Goal: Task Accomplishment & Management: Complete application form

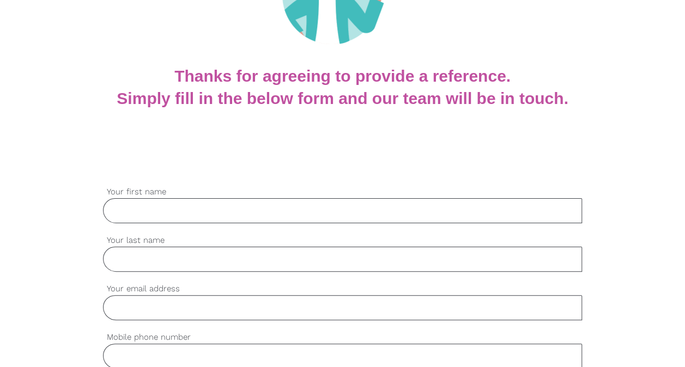
click at [206, 212] on input "Your first name" at bounding box center [342, 210] width 479 height 25
type input "[PERSON_NAME]"
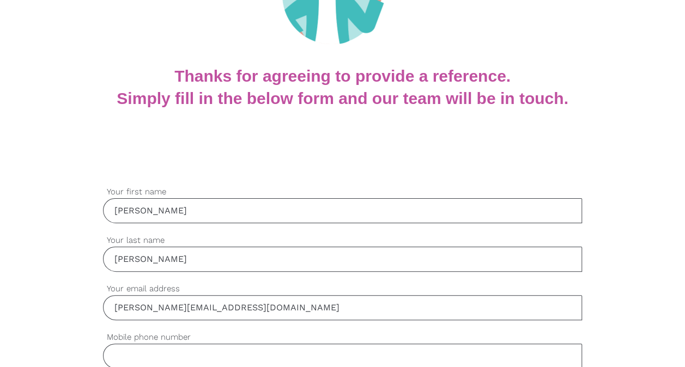
type input "[PERSON_NAME][EMAIL_ADDRESS][DOMAIN_NAME]"
type input "0468808479"
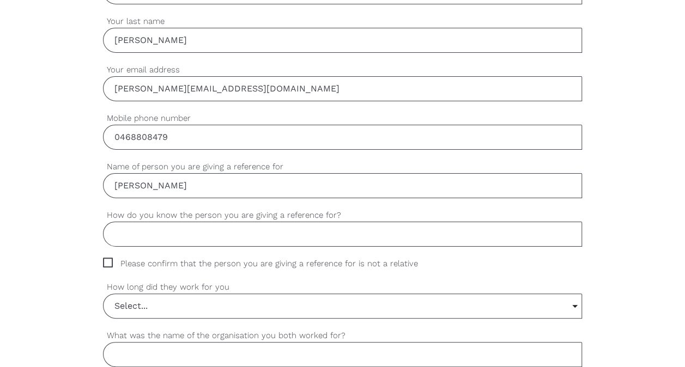
type input "[PERSON_NAME]"
click at [144, 232] on input "How do you know the person you are giving a reference for?" at bounding box center [342, 234] width 479 height 25
type input "Previous Line Manager of [PERSON_NAME]"
click at [106, 259] on span "Please confirm that the person you are giving a reference for is not a relative" at bounding box center [271, 264] width 336 height 13
click at [106, 259] on input "Please confirm that the person you are giving a reference for is not a relative" at bounding box center [106, 261] width 7 height 7
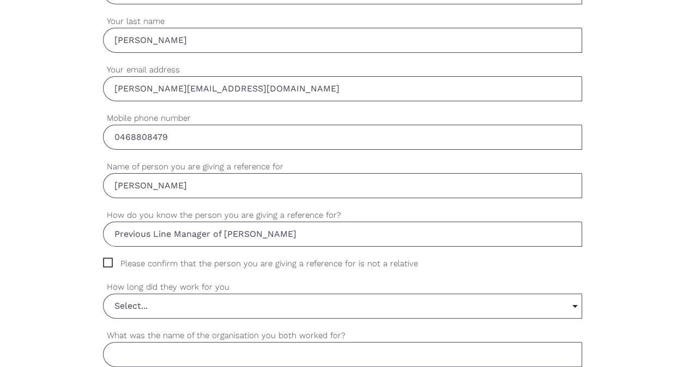
checkbox input "true"
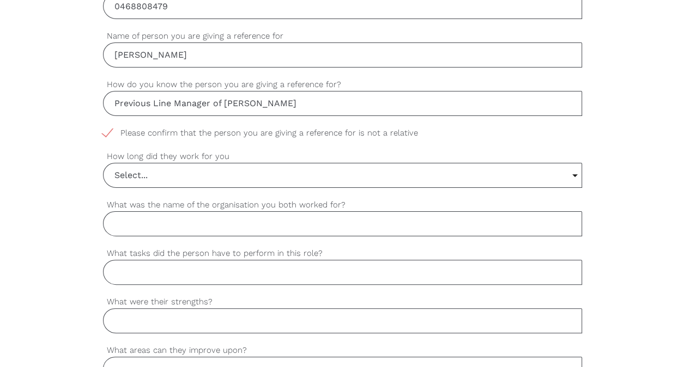
scroll to position [546, 0]
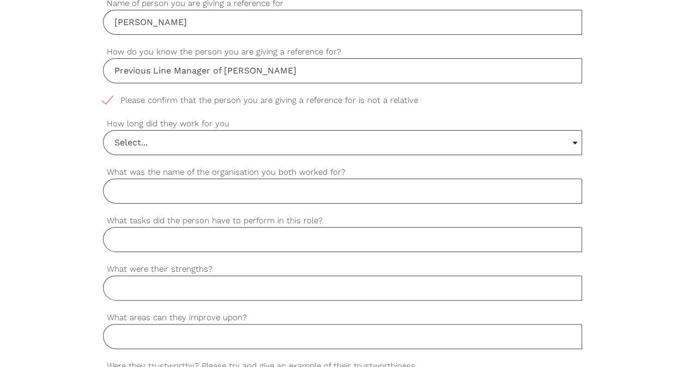
click at [135, 138] on input "Select..." at bounding box center [343, 143] width 478 height 24
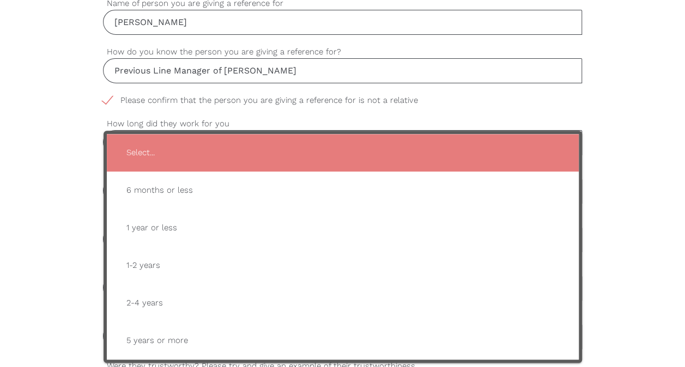
click at [54, 202] on div "settings [PERSON_NAME] Your first name settings [PERSON_NAME] Your last name se…" at bounding box center [342, 293] width 685 height 1023
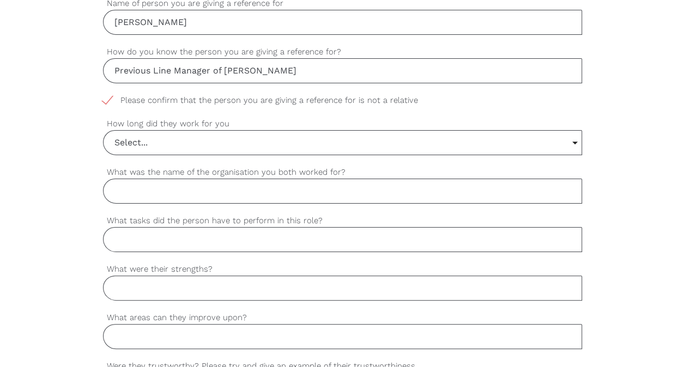
click at [179, 141] on input "Select..." at bounding box center [343, 143] width 478 height 24
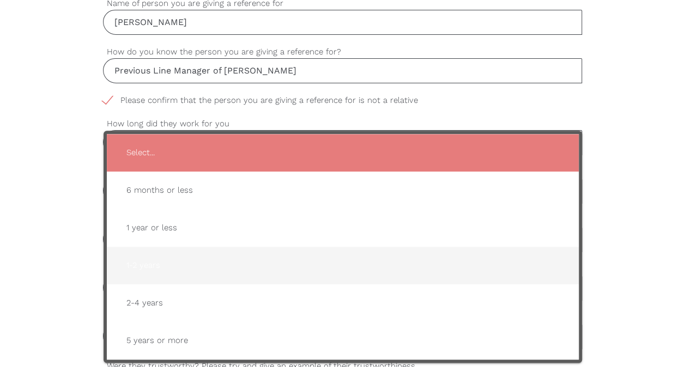
click at [160, 263] on span "1-2 years" at bounding box center [343, 265] width 450 height 27
type input "1-2 years"
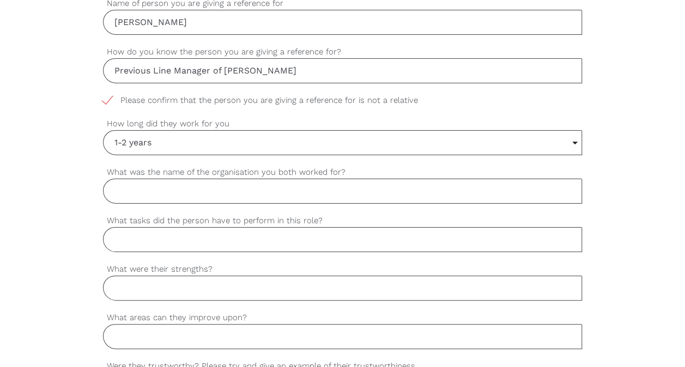
click at [153, 185] on input "What was the name of the organisation you both worked for?" at bounding box center [342, 191] width 479 height 25
type input "Enabling Independence"
click at [168, 240] on input "What tasks did the person have to perform in this role?" at bounding box center [342, 239] width 479 height 25
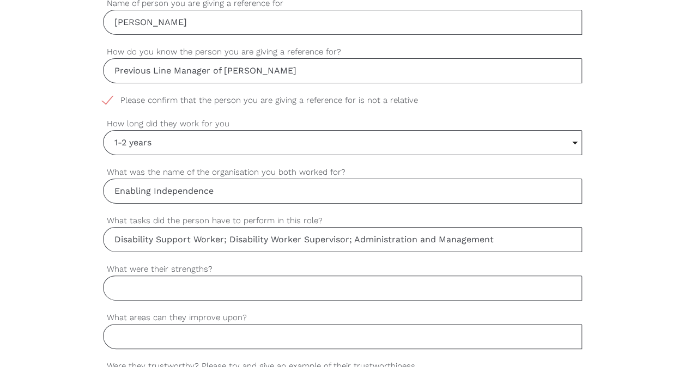
type input "Disability Support Worker; Disability Worker Supervisor; Administration and Man…"
click at [127, 287] on input "What were their strengths?" at bounding box center [342, 288] width 479 height 25
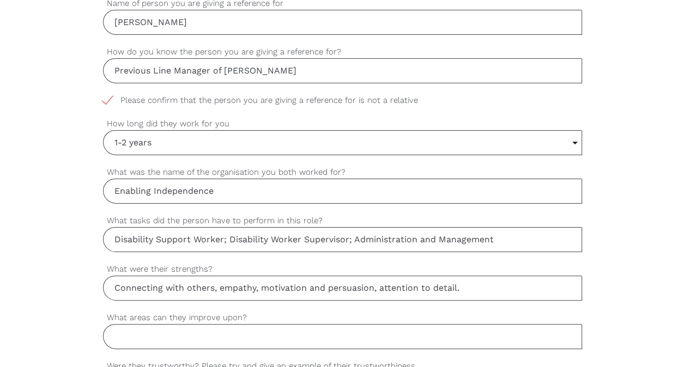
type input "Connecting with others, empathy, motivation and persuasion, attention to detail."
click at [119, 332] on input "What areas can they improve upon?" at bounding box center [342, 336] width 479 height 25
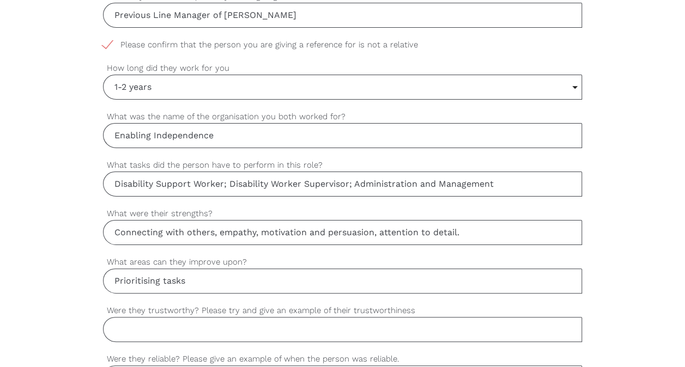
scroll to position [655, 0]
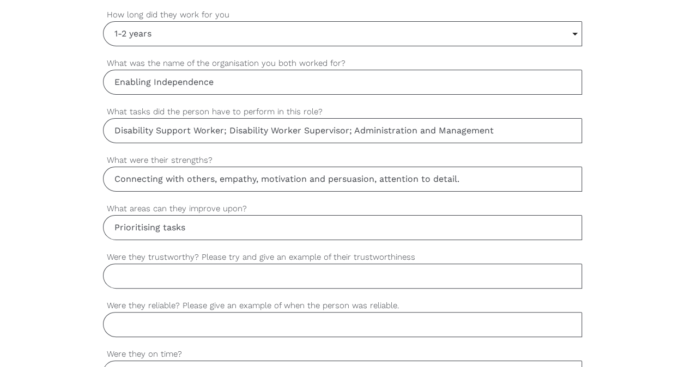
type input "Prioritising tasks"
click at [144, 275] on input "Were they trustworthy? Please try and give an example of their trustworthiness" at bounding box center [342, 276] width 479 height 25
type input "Yes, [PERSON_NAME] was trusted with our most vulnerable clients and promoting t…"
click at [146, 314] on input "Were they reliable? Please give an example of when the person was reliable." at bounding box center [342, 324] width 479 height 25
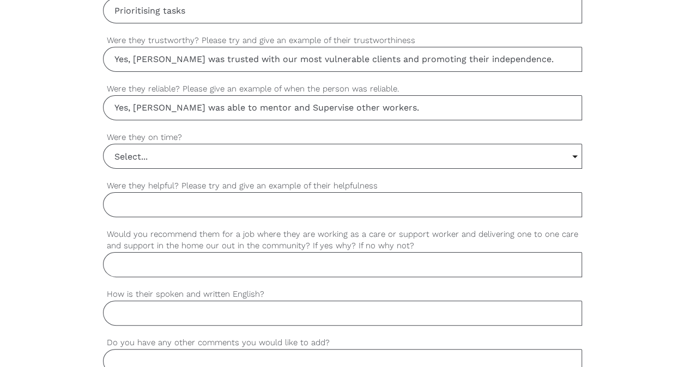
scroll to position [873, 0]
type input "Yes, [PERSON_NAME] was able to mentor and Supervise other workers."
click at [133, 155] on input "Select..." at bounding box center [343, 155] width 478 height 24
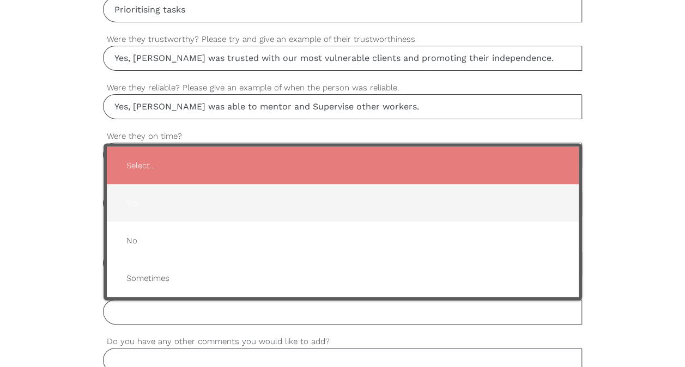
click at [190, 204] on span "Yes" at bounding box center [343, 203] width 450 height 27
type input "Yes"
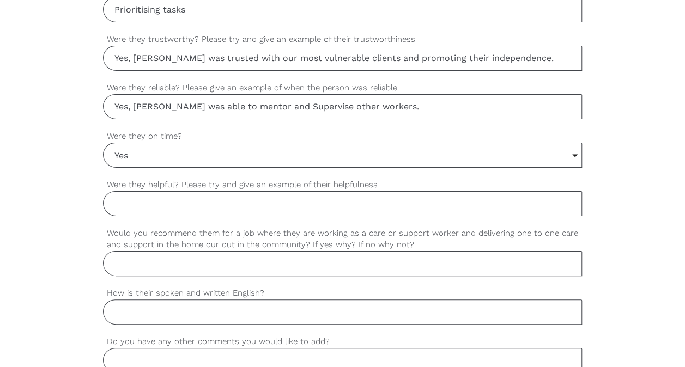
click at [266, 199] on input "Were they helpful? Please try and give an example of their helpfulness" at bounding box center [342, 203] width 479 height 25
type input "[PERSON_NAME] was always happy to offer help above and beyond his own duties to…"
click at [263, 260] on input "Would you recommend them for a job where they are working as a care or support …" at bounding box center [342, 263] width 479 height 25
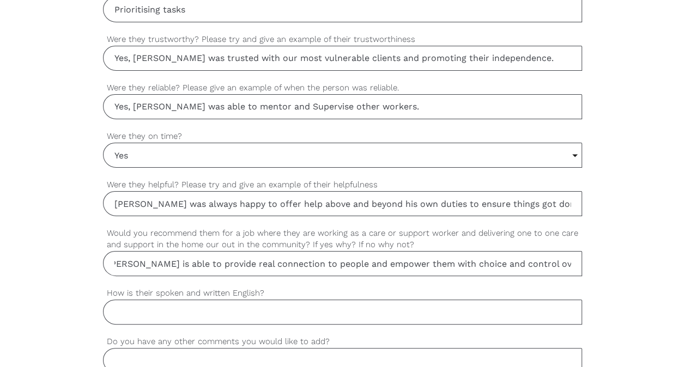
scroll to position [0, 28]
type input "Yes, [PERSON_NAME] is able to provide real connection to people and empower the…"
click at [143, 308] on input "How is their spoken and written English?" at bounding box center [342, 312] width 479 height 25
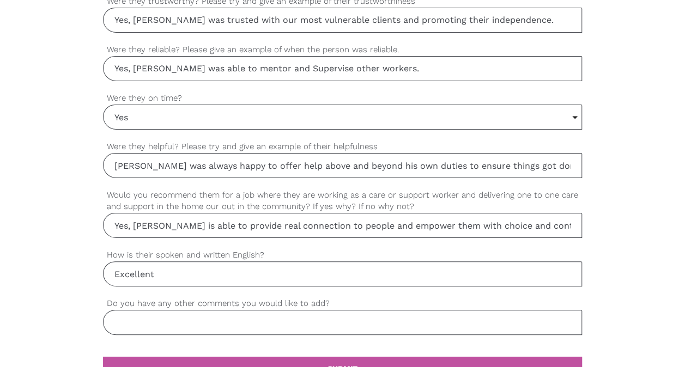
scroll to position [1036, 0]
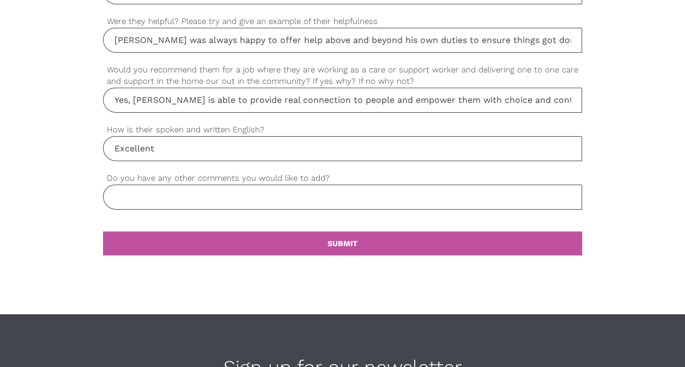
type input "Excellent"
click at [150, 195] on input "Do you have any other comments you would like to add?" at bounding box center [342, 197] width 479 height 25
type input "Nil"
click at [315, 240] on link "settings SUBMIT" at bounding box center [342, 244] width 479 height 24
